Goal: Entertainment & Leisure: Consume media (video, audio)

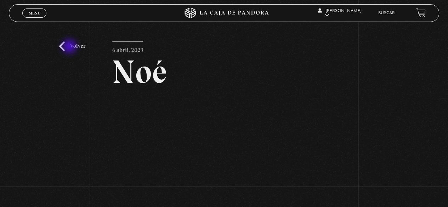
click at [70, 47] on link "Volver" at bounding box center [72, 46] width 26 height 10
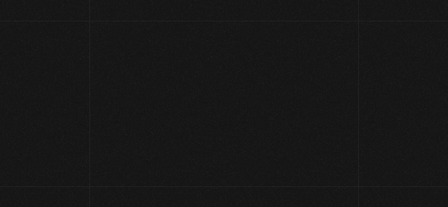
scroll to position [67, 0]
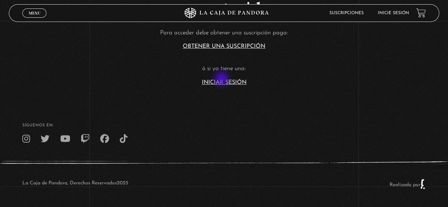
click at [223, 80] on link "Iniciar Sesión" at bounding box center [224, 83] width 45 height 6
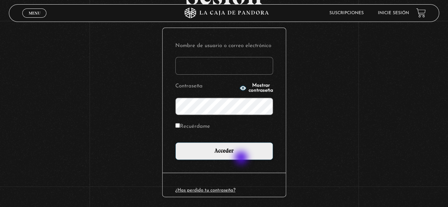
scroll to position [100, 0]
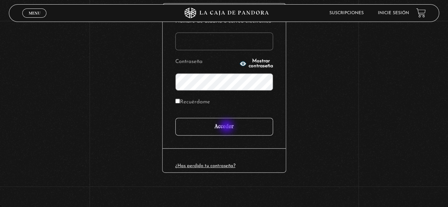
type input "paovanesa08@gmail.com"
click at [228, 127] on input "Acceder" at bounding box center [224, 127] width 98 height 18
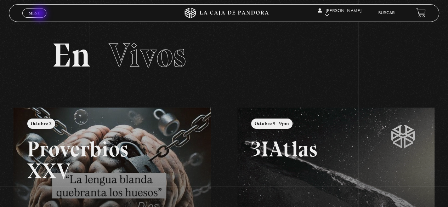
click at [40, 14] on link "Menu Cerrar" at bounding box center [34, 13] width 24 height 9
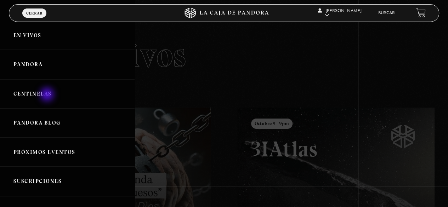
click at [48, 95] on link "Centinelas" at bounding box center [67, 93] width 135 height 29
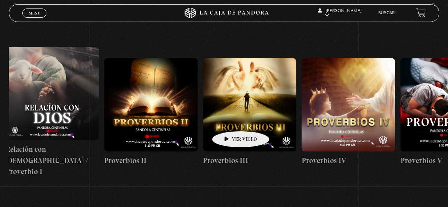
scroll to position [0, 842]
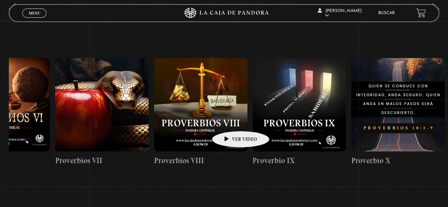
drag, startPoint x: 381, startPoint y: 118, endPoint x: 212, endPoint y: 120, distance: 168.3
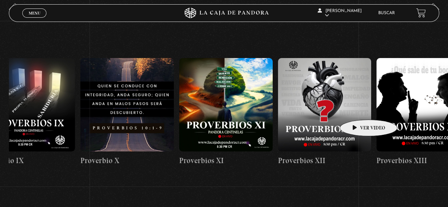
scroll to position [0, 1117]
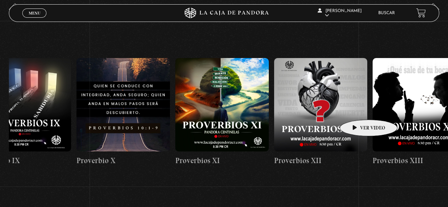
drag, startPoint x: 412, startPoint y: 116, endPoint x: 358, endPoint y: 109, distance: 55.0
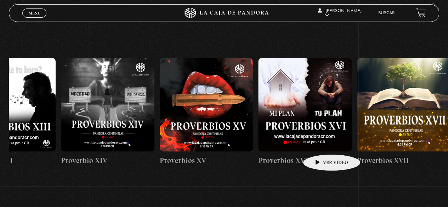
scroll to position [0, 1535]
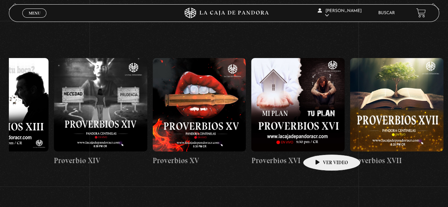
drag, startPoint x: 404, startPoint y: 147, endPoint x: 321, endPoint y: 144, distance: 83.3
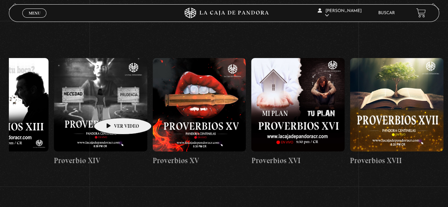
click at [112, 107] on figure at bounding box center [101, 105] width 94 height 94
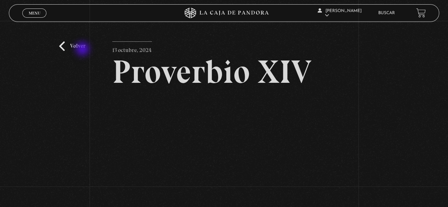
click at [81, 47] on link "Volver" at bounding box center [72, 46] width 26 height 10
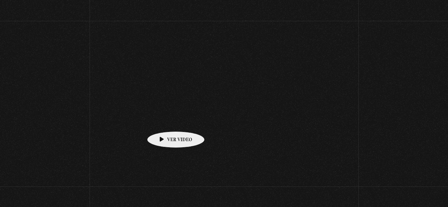
scroll to position [106, 0]
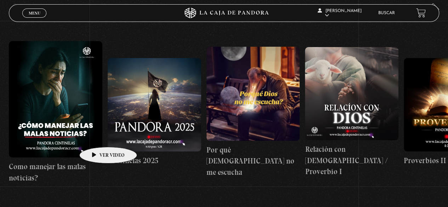
click at [97, 136] on figure at bounding box center [56, 99] width 94 height 117
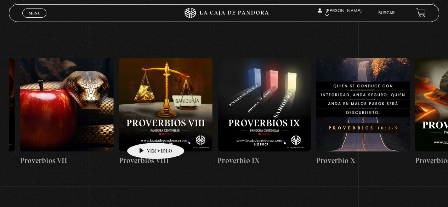
drag, startPoint x: 196, startPoint y: 137, endPoint x: 3, endPoint y: 115, distance: 194.7
click at [3, 115] on section "Centinelas" at bounding box center [224, 121] width 448 height 238
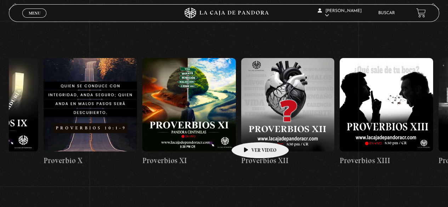
scroll to position [0, 1176]
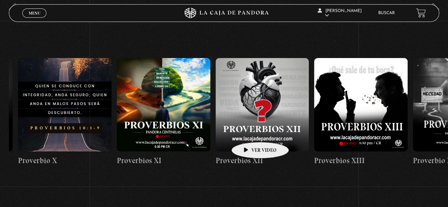
drag, startPoint x: 300, startPoint y: 130, endPoint x: 241, endPoint y: 131, distance: 58.8
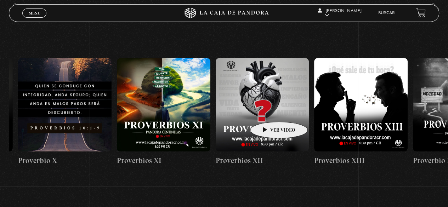
click at [268, 111] on figure at bounding box center [263, 105] width 94 height 94
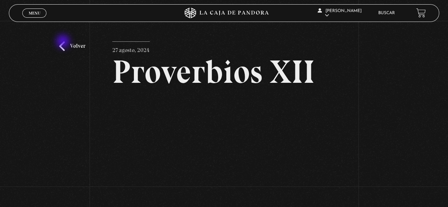
click at [64, 42] on link "Volver" at bounding box center [72, 46] width 26 height 10
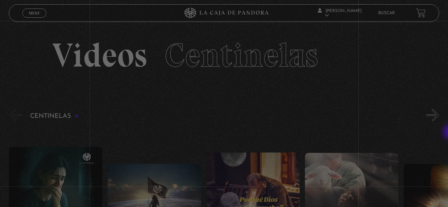
scroll to position [106, 0]
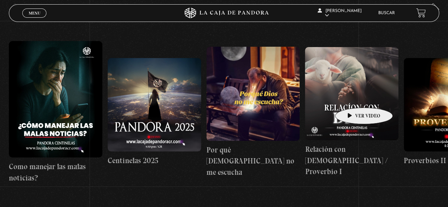
click at [353, 97] on figure at bounding box center [352, 94] width 94 height 94
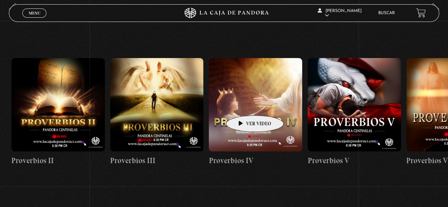
drag, startPoint x: 353, startPoint y: 97, endPoint x: 208, endPoint y: 105, distance: 145.9
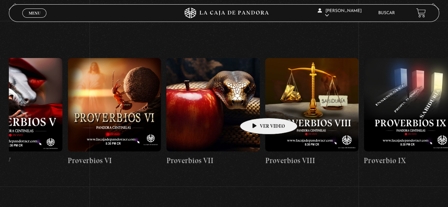
scroll to position [0, 1515]
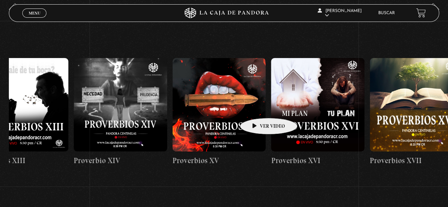
drag, startPoint x: 411, startPoint y: 102, endPoint x: 254, endPoint y: 107, distance: 156.7
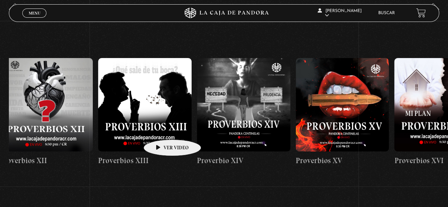
scroll to position [0, 1380]
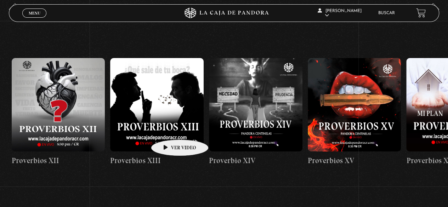
drag, startPoint x: 141, startPoint y: 129, endPoint x: 169, endPoint y: 129, distance: 27.3
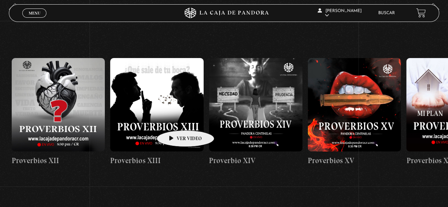
scroll to position [0, 1378]
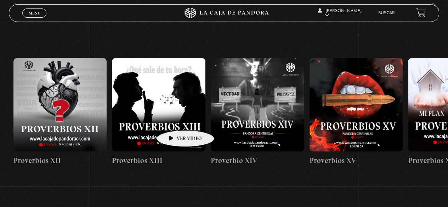
click at [175, 117] on figure at bounding box center [159, 105] width 94 height 94
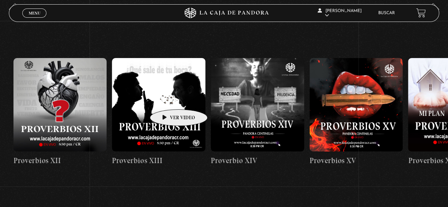
click at [167, 98] on figure at bounding box center [159, 105] width 94 height 94
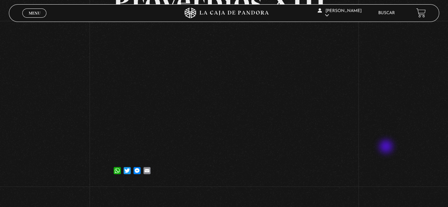
scroll to position [71, 0]
